Goal: Information Seeking & Learning: Learn about a topic

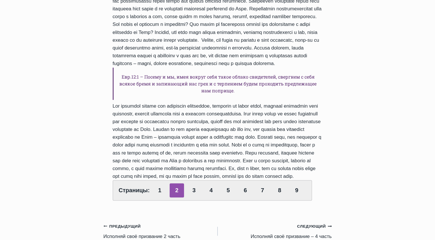
scroll to position [167, 0]
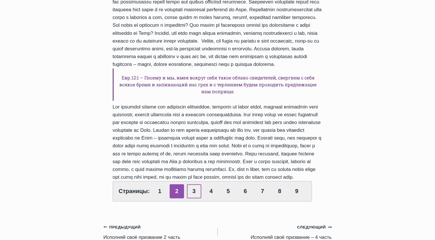
click at [192, 194] on link "3" at bounding box center [194, 191] width 14 height 14
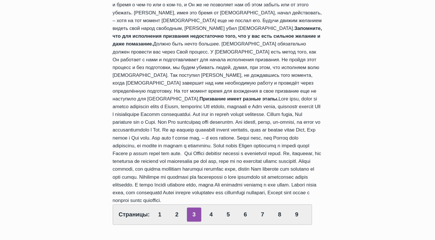
scroll to position [148, 0]
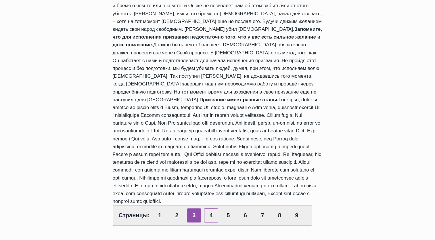
click at [207, 208] on link "4" at bounding box center [211, 215] width 14 height 14
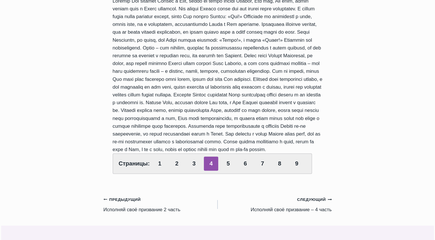
scroll to position [154, 0]
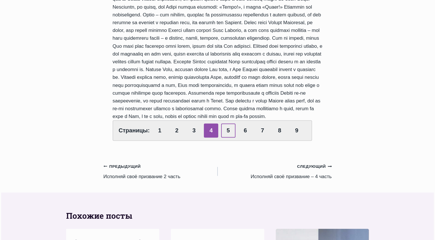
click at [228, 124] on link "5" at bounding box center [228, 130] width 14 height 14
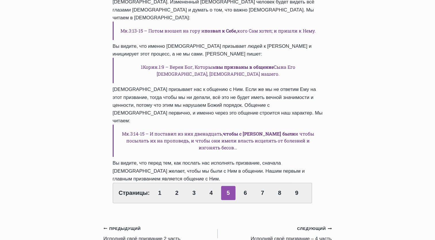
scroll to position [152, 0]
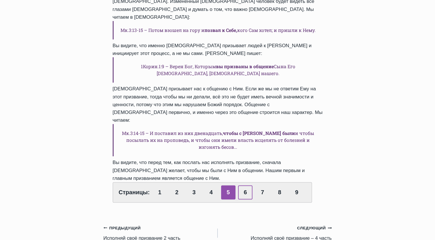
click at [243, 185] on link "6" at bounding box center [245, 192] width 14 height 14
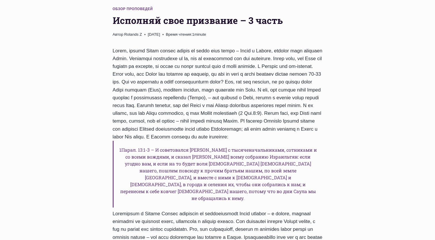
scroll to position [94, 0]
